Goal: Check status: Check status

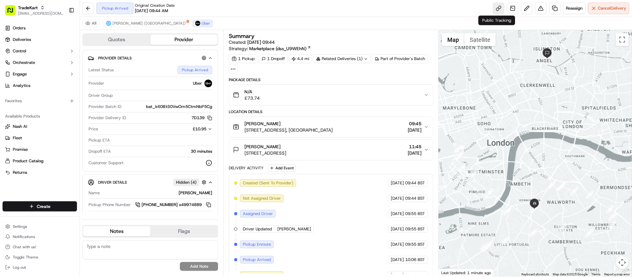
click at [496, 9] on link at bounding box center [499, 9] width 12 height 12
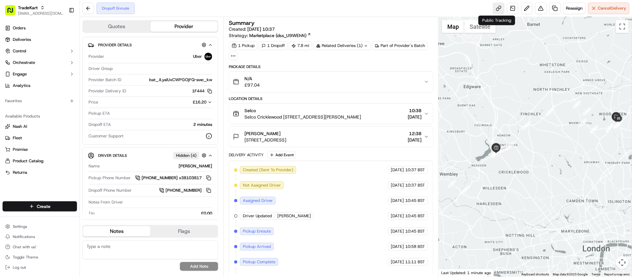
click at [497, 8] on link at bounding box center [499, 9] width 12 height 12
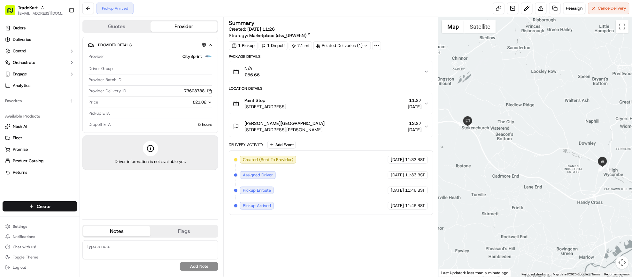
click at [317, 73] on div "N/A £56.66" at bounding box center [328, 71] width 191 height 13
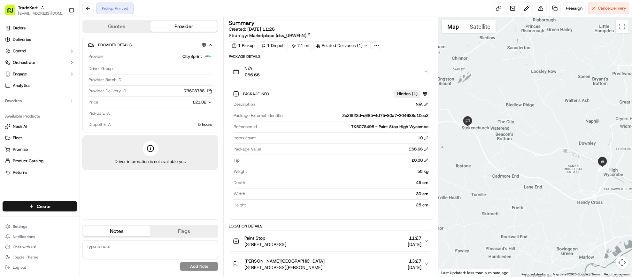
scroll to position [81, 0]
